Goal: Register for event/course

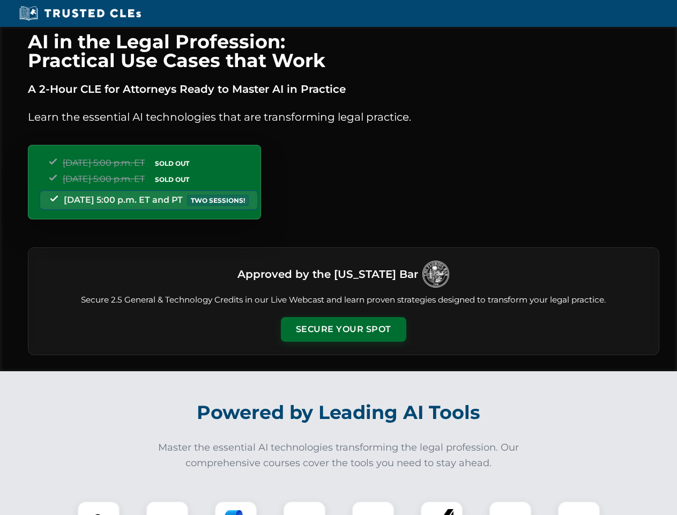
click at [343, 329] on button "Secure Your Spot" at bounding box center [343, 329] width 125 height 25
click at [99, 508] on img at bounding box center [98, 522] width 31 height 31
click at [167, 508] on div at bounding box center [167, 522] width 43 height 43
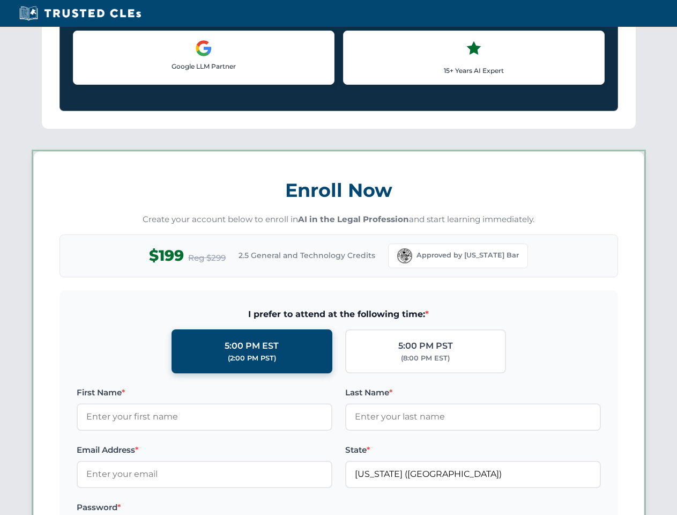
click at [304, 508] on label "Password *" at bounding box center [205, 507] width 256 height 13
